Goal: Task Accomplishment & Management: Manage account settings

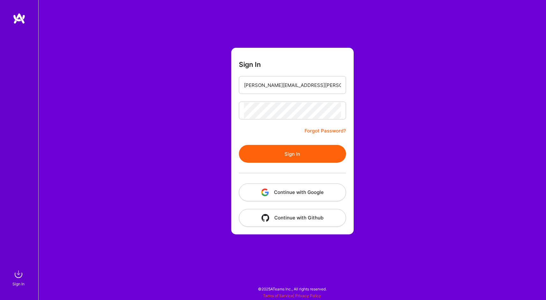
click at [304, 155] on button "Sign In" at bounding box center [292, 154] width 107 height 18
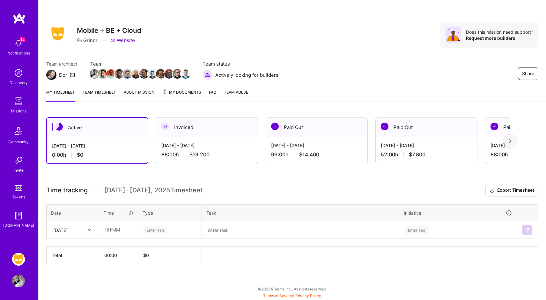
click at [88, 231] on icon at bounding box center [89, 230] width 3 height 3
click at [165, 289] on div "Active [DATE] - [DATE] 0:00 h $0 Invoiced [DATE] - [DATE] 88:00 h $13,200 Paid …" at bounding box center [292, 203] width 507 height 186
click at [90, 229] on icon at bounding box center [89, 230] width 3 height 3
click at [80, 270] on div "[DATE]" at bounding box center [73, 272] width 52 height 12
click at [122, 230] on input "text" at bounding box center [118, 230] width 38 height 17
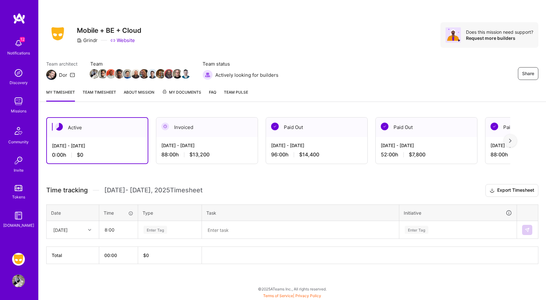
type input "08:00"
type input "eng"
click at [167, 254] on span "Engineering" at bounding box center [155, 251] width 27 height 9
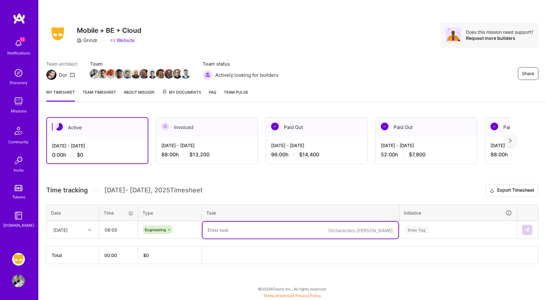
click at [251, 234] on textarea at bounding box center [300, 230] width 196 height 17
click at [254, 229] on textarea at bounding box center [300, 230] width 196 height 17
paste textarea "[IOS-16372] Add [PERSON_NAME] Code PR Description Agent"
type textarea "[IOS-16372] Add [PERSON_NAME] Code PR Description Agent"
click at [448, 232] on div "Enter Tag" at bounding box center [457, 230] width 117 height 17
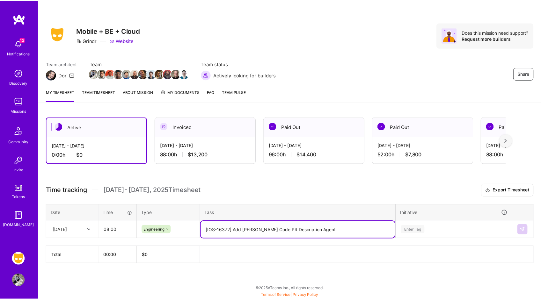
scroll to position [71, 0]
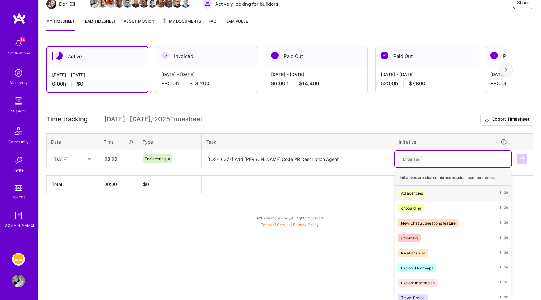
click at [450, 193] on div "Adjacencies Hide" at bounding box center [453, 193] width 117 height 15
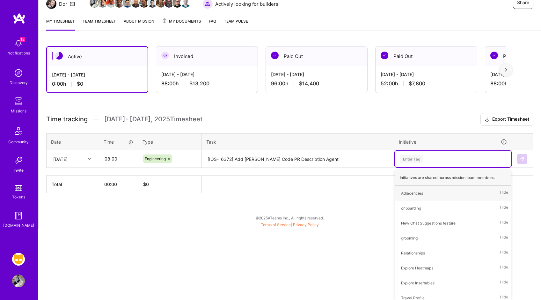
scroll to position [0, 0]
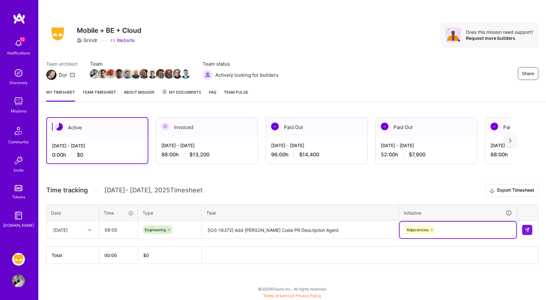
click at [424, 188] on h3 "Time tracking [DATE] - [DATE] Timesheet Export Timesheet" at bounding box center [292, 190] width 492 height 13
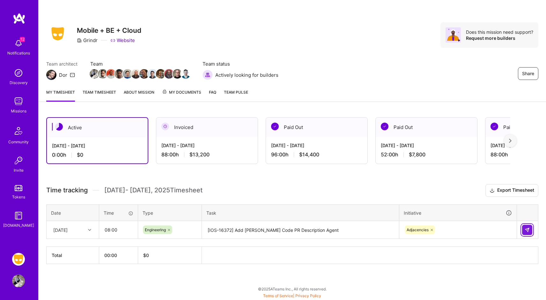
click at [526, 230] on img at bounding box center [526, 230] width 5 height 5
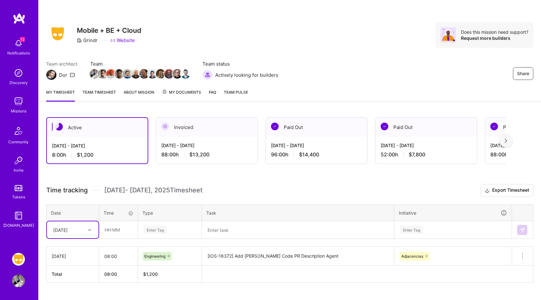
scroll to position [14, 0]
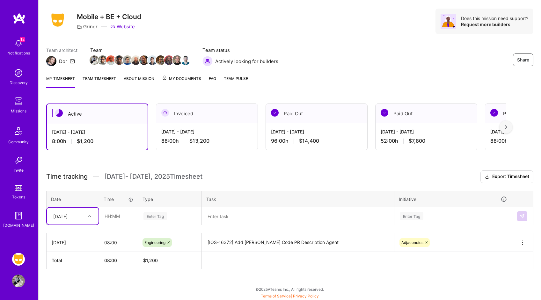
click at [77, 225] on div "option [DATE], selected. Select is focused ,type to refine list, press Down to …" at bounding box center [73, 216] width 52 height 17
click at [73, 237] on div "[DATE]" at bounding box center [73, 238] width 52 height 12
click at [122, 218] on input "text" at bounding box center [118, 216] width 38 height 17
type input "08:00"
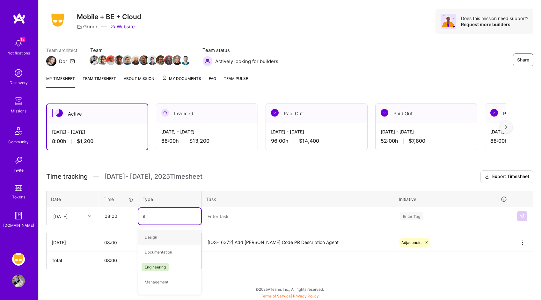
type input "eng"
click at [166, 238] on span "Engineering" at bounding box center [155, 237] width 27 height 9
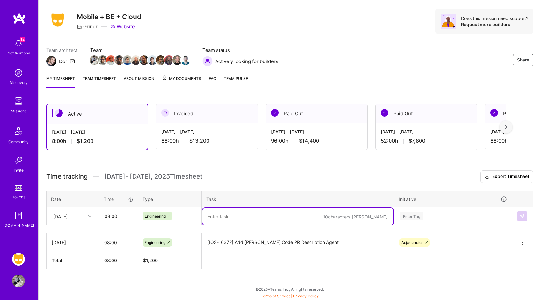
click at [249, 222] on textarea at bounding box center [297, 216] width 191 height 17
paste textarea "[IOS-16392] Add an agent to migrate feature flags to new Macro based declaration"
type textarea "[IOS-16392] Add an agent to migrate feature flags to new Macro based declaration"
click at [446, 215] on div "Enter Tag" at bounding box center [453, 216] width 117 height 17
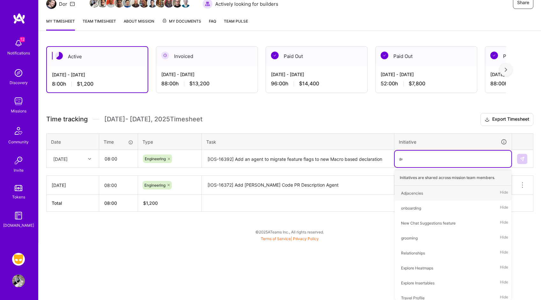
type input "adj"
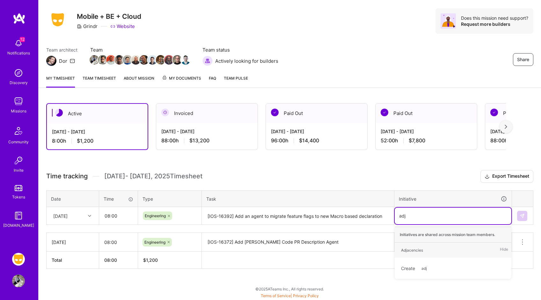
scroll to position [14, 0]
click at [429, 251] on div "Adjacencies Hide" at bounding box center [453, 250] width 117 height 15
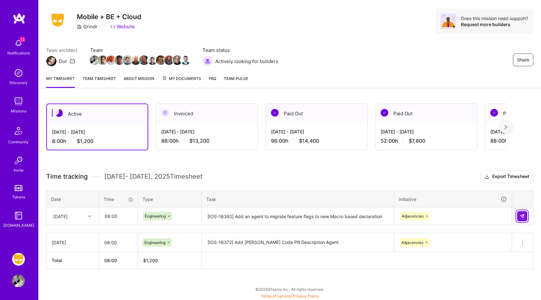
click at [522, 214] on img at bounding box center [522, 216] width 5 height 5
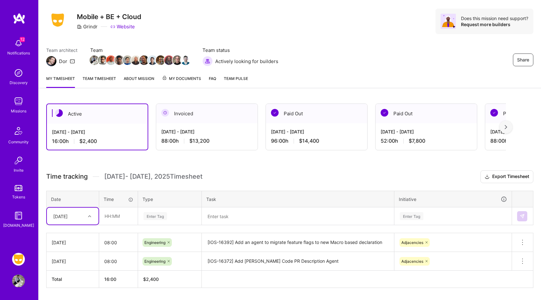
click at [91, 216] on div "option [DATE], selected. Select is focused ,type to refine list, press Down to …" at bounding box center [73, 216] width 52 height 17
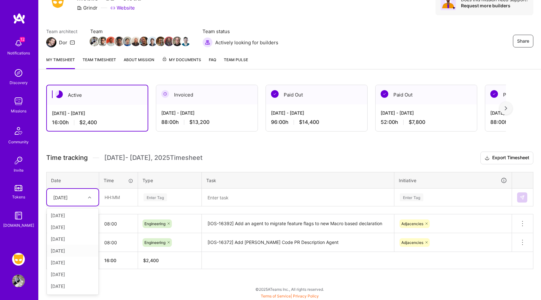
click at [87, 250] on div "[DATE]" at bounding box center [73, 251] width 52 height 12
click at [124, 204] on input "text" at bounding box center [118, 197] width 38 height 17
type input "08:00"
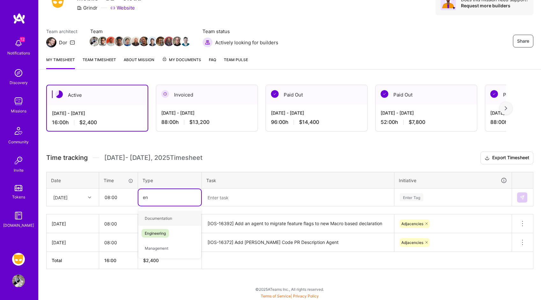
type input "eng"
click at [164, 215] on span "Engineering" at bounding box center [155, 218] width 27 height 9
click at [255, 195] on textarea at bounding box center [297, 197] width 191 height 17
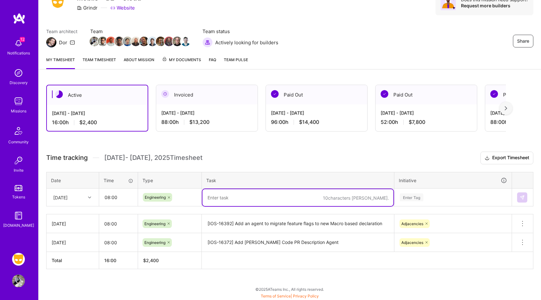
paste textarea "[IOS-16393] use feature flag migration agent to migrate travelProfileFieldsView"
type textarea "[IOS-16393] use feature flag migration agent to migrate travelProfileFieldsView"
click at [440, 197] on div "Enter Tag" at bounding box center [453, 197] width 117 height 17
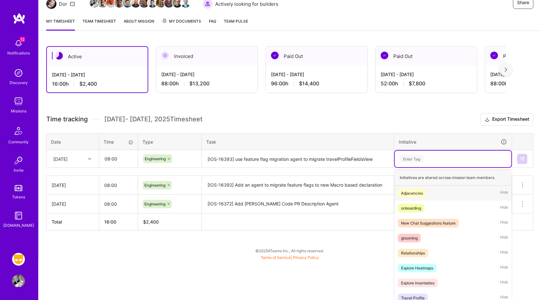
click at [433, 193] on div "Adjacencies Hide" at bounding box center [453, 193] width 117 height 15
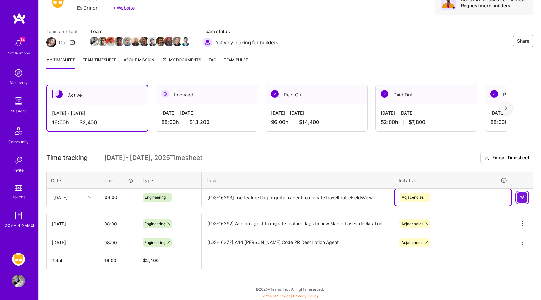
click at [521, 195] on img at bounding box center [522, 197] width 5 height 5
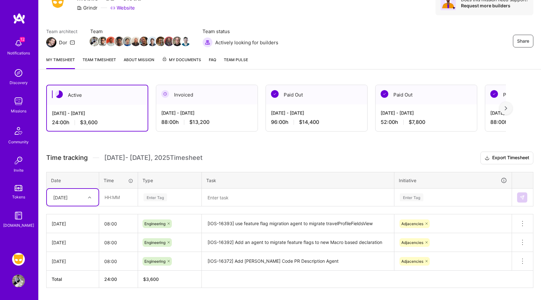
click at [72, 199] on div "[DATE]" at bounding box center [73, 197] width 52 height 17
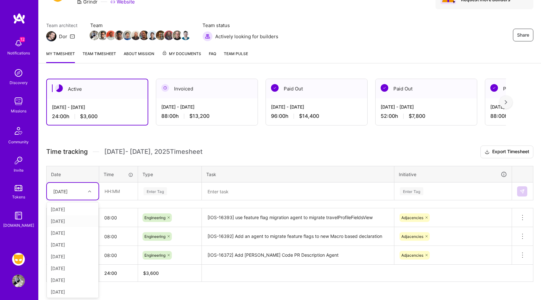
scroll to position [25, 0]
click at [78, 234] on div "[DATE]" at bounding box center [73, 232] width 52 height 12
click at [113, 192] on input "text" at bounding box center [118, 191] width 38 height 17
type input "08:00"
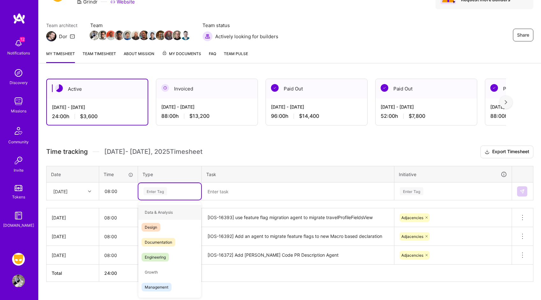
type input "e"
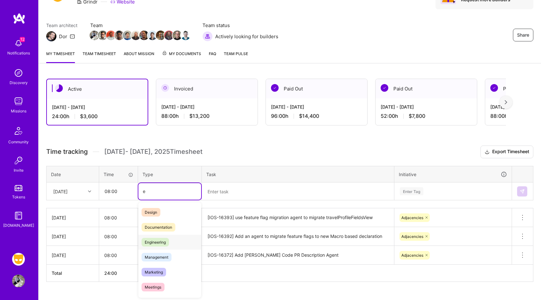
click at [179, 245] on div "Engineering" at bounding box center [169, 242] width 63 height 15
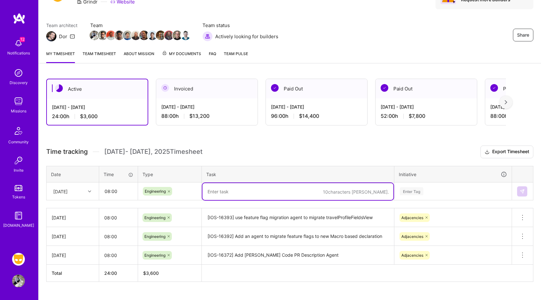
click at [228, 197] on textarea at bounding box center [297, 191] width 191 height 17
paste textarea "Add localization-specialist agent"
type textarea "Add localization-specialist agent"
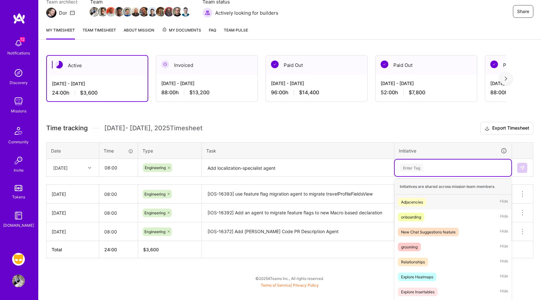
click at [432, 176] on div "option Adjacencies, selected. option Adjacencies focused, 1 of 36. 36 results a…" at bounding box center [453, 168] width 117 height 17
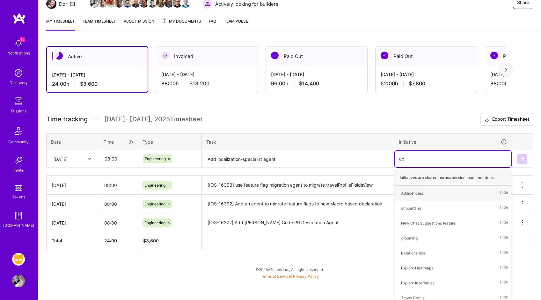
scroll to position [51, 0]
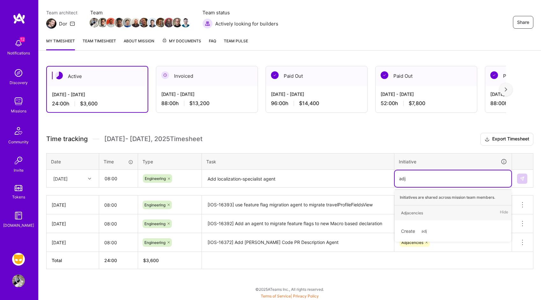
type input "adja"
click at [451, 216] on div "Adjacencies Hide" at bounding box center [453, 213] width 117 height 15
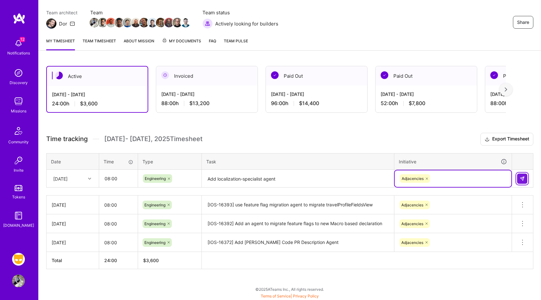
click at [523, 178] on img at bounding box center [522, 178] width 5 height 5
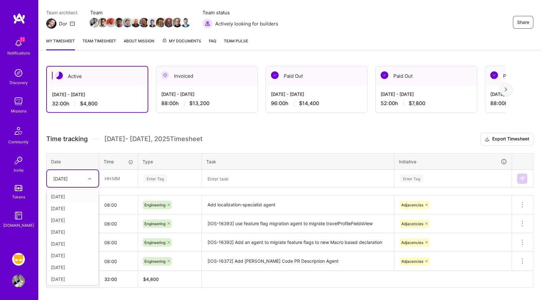
click at [86, 176] on div at bounding box center [90, 179] width 10 height 8
click at [73, 257] on div "[DATE]" at bounding box center [73, 256] width 52 height 12
drag, startPoint x: 128, startPoint y: 168, endPoint x: 125, endPoint y: 174, distance: 5.9
click at [128, 169] on th "Time" at bounding box center [118, 161] width 39 height 17
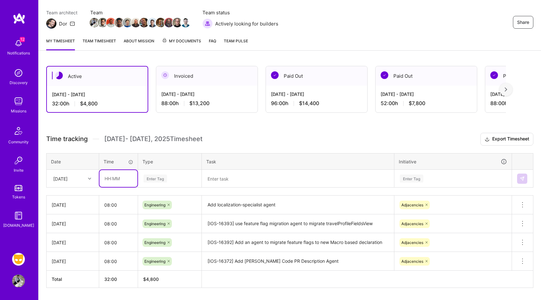
click at [125, 175] on input "text" at bounding box center [118, 178] width 38 height 17
type input "08:00"
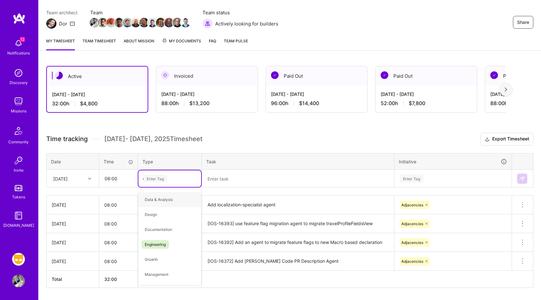
type input "eng"
click at [170, 202] on div "Engineering" at bounding box center [169, 199] width 63 height 15
click at [272, 179] on textarea at bounding box center [297, 179] width 191 height 17
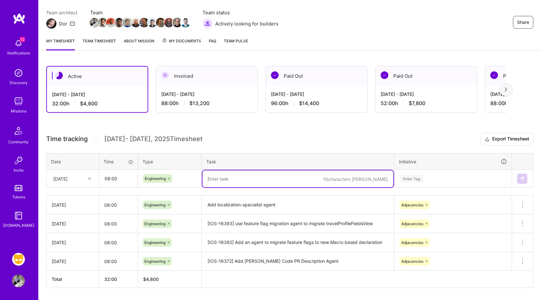
paste textarea "[IOS-16070] Show a modal when a matchmaker profile is clicked on from chat"
type textarea "[IOS-16070] Show a modal when a matchmaker profile is clicked on from chat"
click at [458, 175] on div "Enter Tag" at bounding box center [453, 179] width 117 height 17
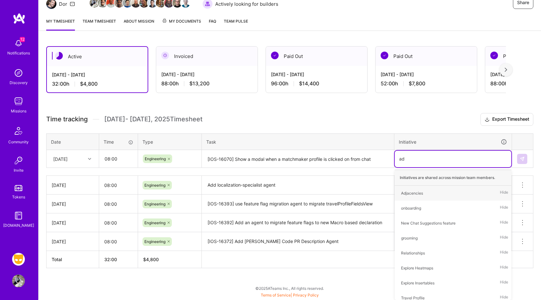
type input "adj"
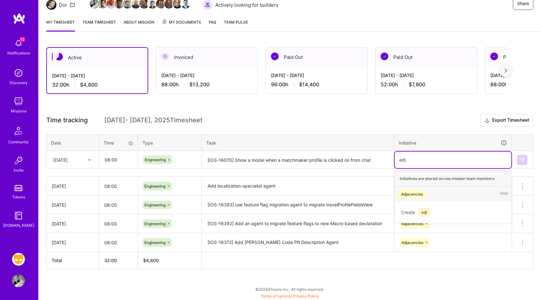
click at [464, 192] on div "Adjacencies Hide" at bounding box center [453, 194] width 117 height 15
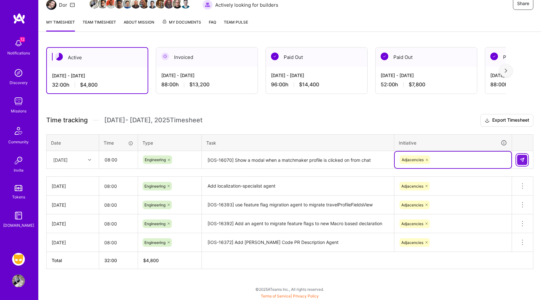
click at [520, 163] on button at bounding box center [522, 160] width 10 height 10
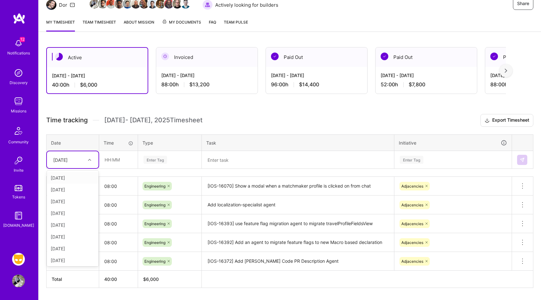
click at [81, 157] on div "[DATE]" at bounding box center [67, 160] width 35 height 11
click at [77, 244] on div "[DATE]" at bounding box center [73, 248] width 52 height 12
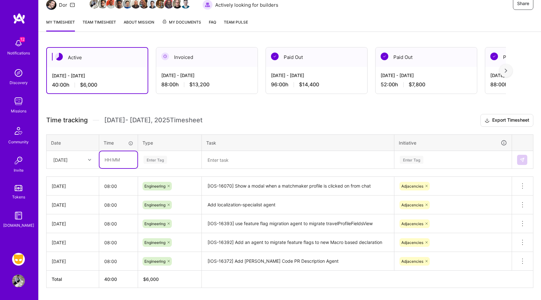
click at [122, 159] on input "text" at bounding box center [118, 159] width 38 height 17
type input "08:00"
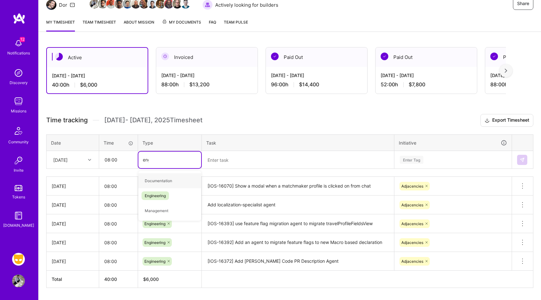
type input "engin"
click at [160, 184] on span "Engineering" at bounding box center [155, 181] width 27 height 9
click at [297, 158] on textarea at bounding box center [297, 160] width 191 height 17
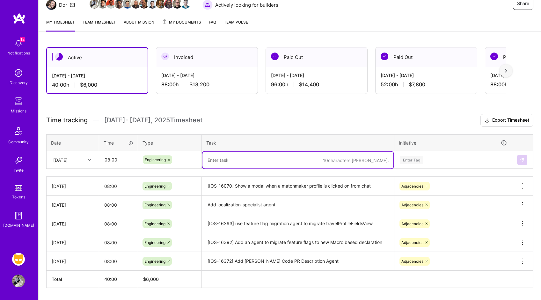
paste textarea "[IOS-16426] Add trailing title image support to GrindrSimpleSheet and improve s…"
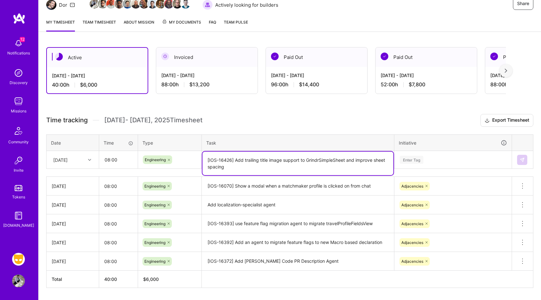
type textarea "[IOS-16426] Add trailing title image support to GrindrSimpleSheet and improve s…"
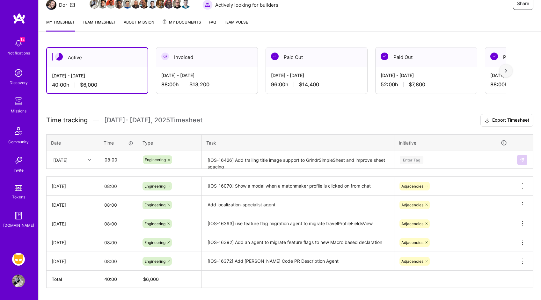
click at [437, 168] on div "Time tracking [DATE] - [DATE] Timesheet Export Timesheet Date Time Type Task In…" at bounding box center [289, 201] width 487 height 174
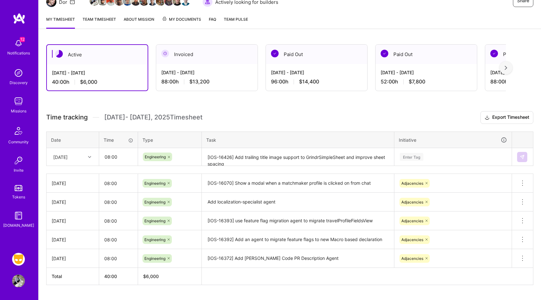
click at [438, 162] on div "Enter Tag" at bounding box center [453, 157] width 117 height 17
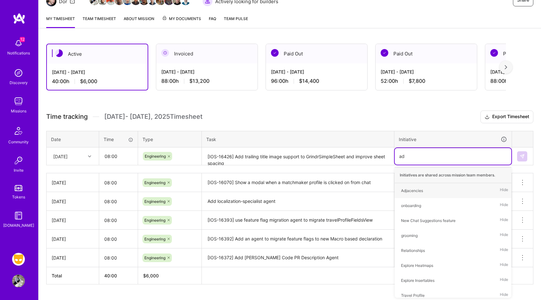
type input "adj"
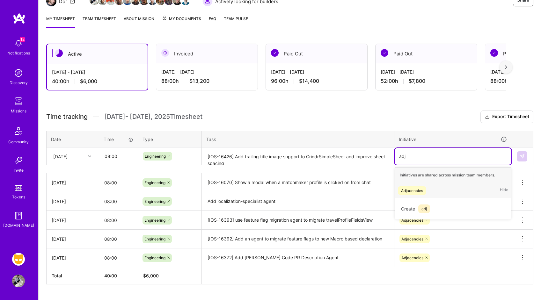
click at [450, 188] on div "Adjacencies Hide" at bounding box center [453, 190] width 117 height 15
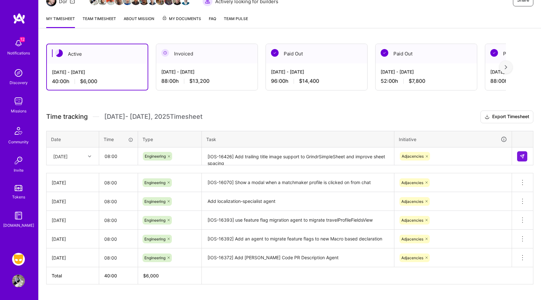
drag, startPoint x: 520, startPoint y: 135, endPoint x: 523, endPoint y: 145, distance: 10.4
click at [520, 135] on th at bounding box center [522, 139] width 21 height 17
click at [523, 157] on img at bounding box center [522, 156] width 5 height 5
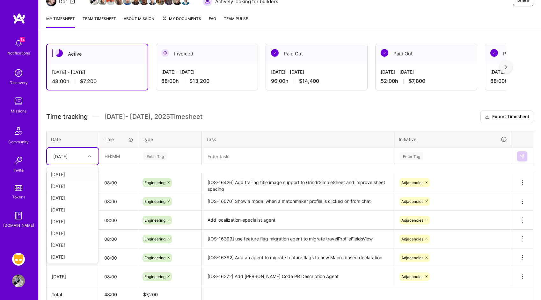
click at [68, 157] on div "[DATE]" at bounding box center [60, 156] width 14 height 7
click at [77, 257] on div "[DATE]" at bounding box center [73, 256] width 52 height 12
click at [120, 158] on input "text" at bounding box center [118, 156] width 38 height 17
type input "08:00"
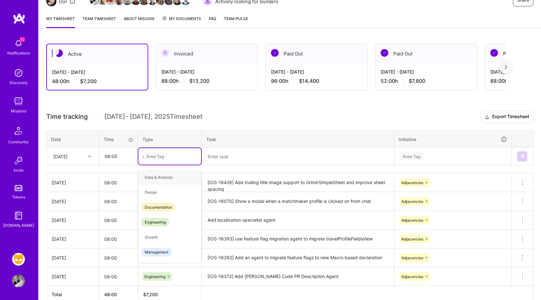
type input "en"
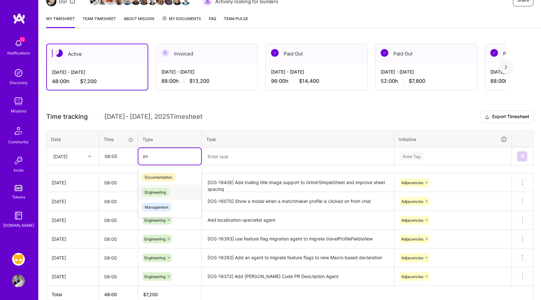
click at [163, 191] on span "Engineering" at bounding box center [155, 192] width 27 height 9
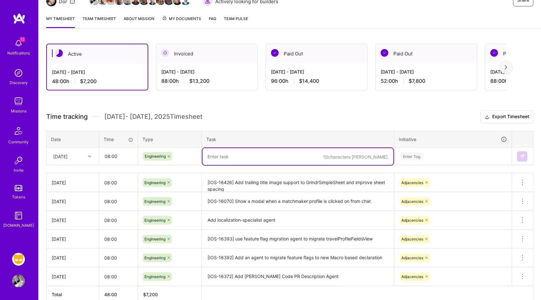
click at [234, 152] on textarea at bounding box center [297, 156] width 191 height 17
type textarea "Continuing working on fast follows for the Matchmaker experience"
click at [463, 156] on div "Enter Tag" at bounding box center [453, 156] width 108 height 8
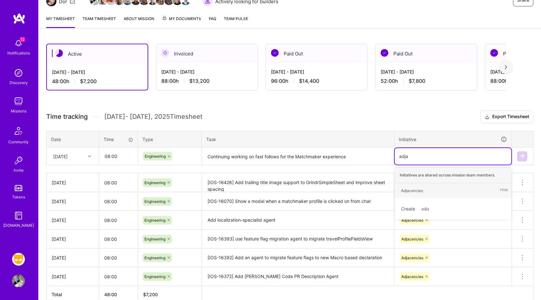
type input "adjac"
click at [461, 194] on div "Adjacencies Hide" at bounding box center [453, 190] width 117 height 15
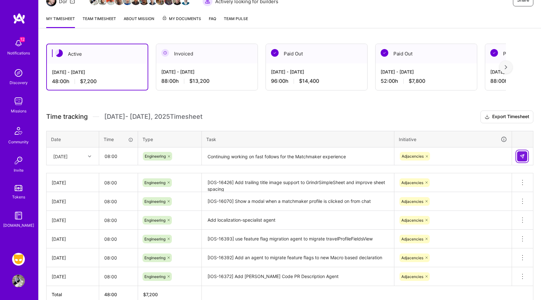
click at [523, 155] on img at bounding box center [522, 156] width 5 height 5
